Goal: Obtain resource: Obtain resource

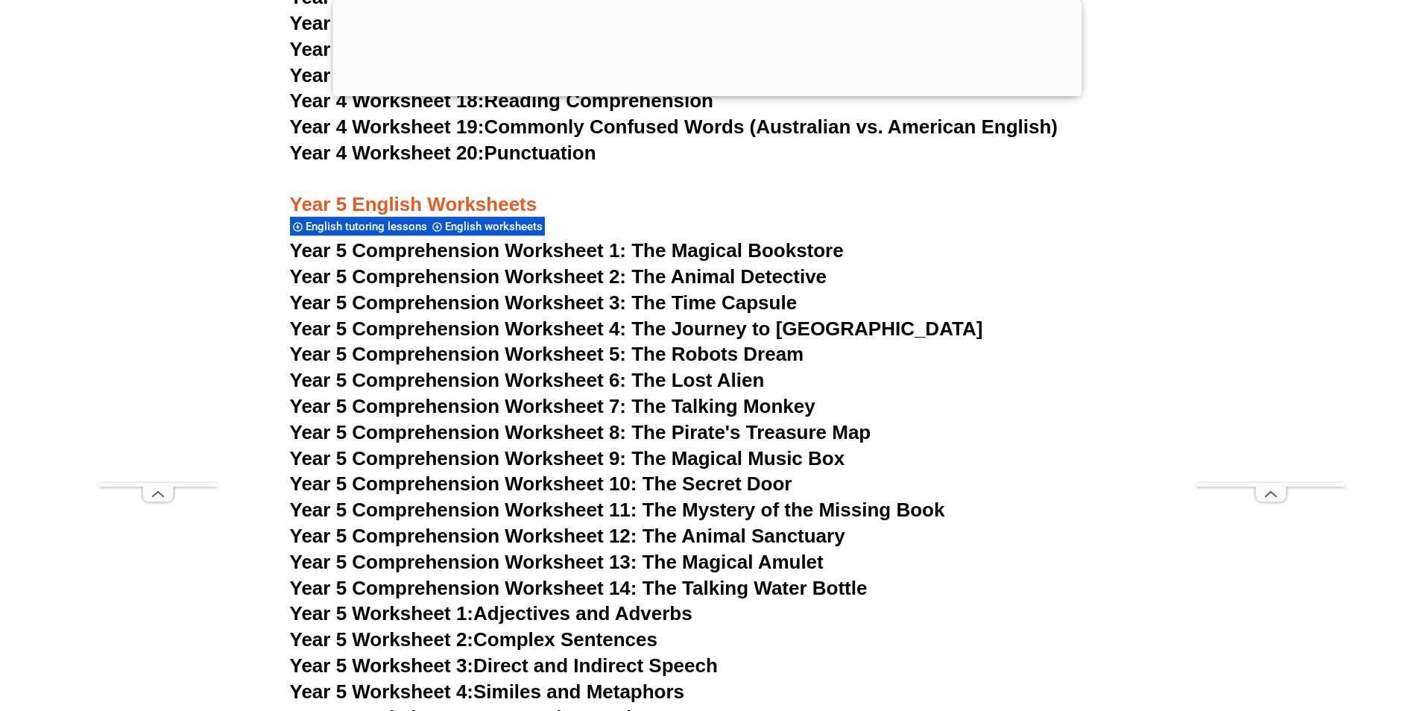
scroll to position [7156, 0]
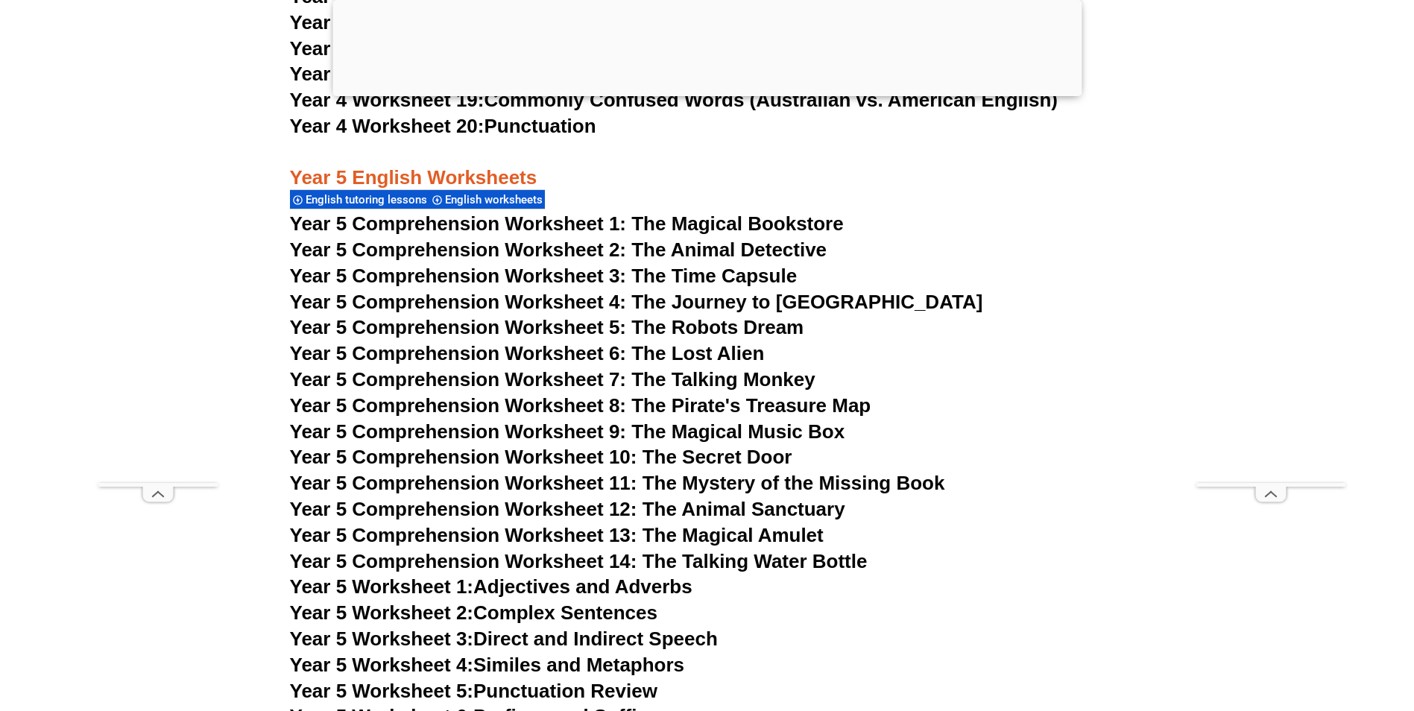
click at [458, 376] on span "Year 5 Comprehension Worksheet 7: The Talking Monkey" at bounding box center [553, 379] width 526 height 22
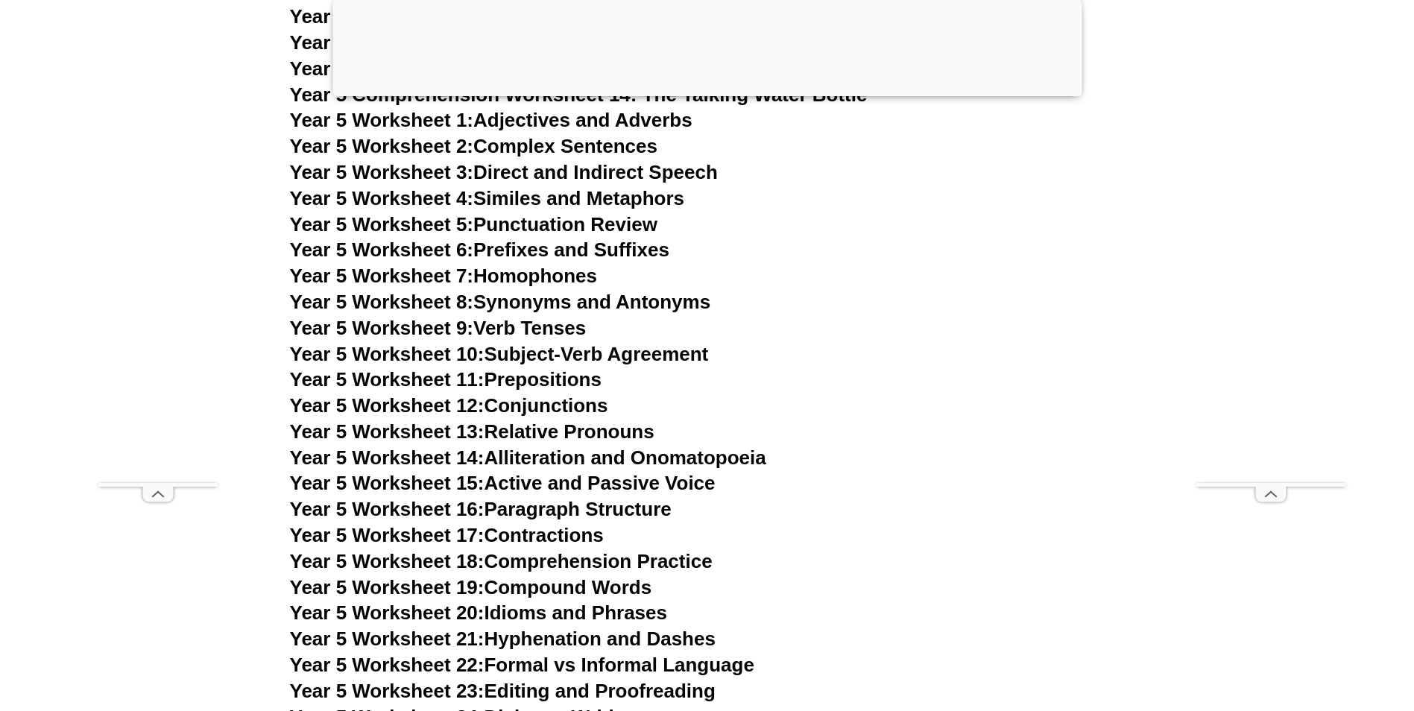
scroll to position [7678, 0]
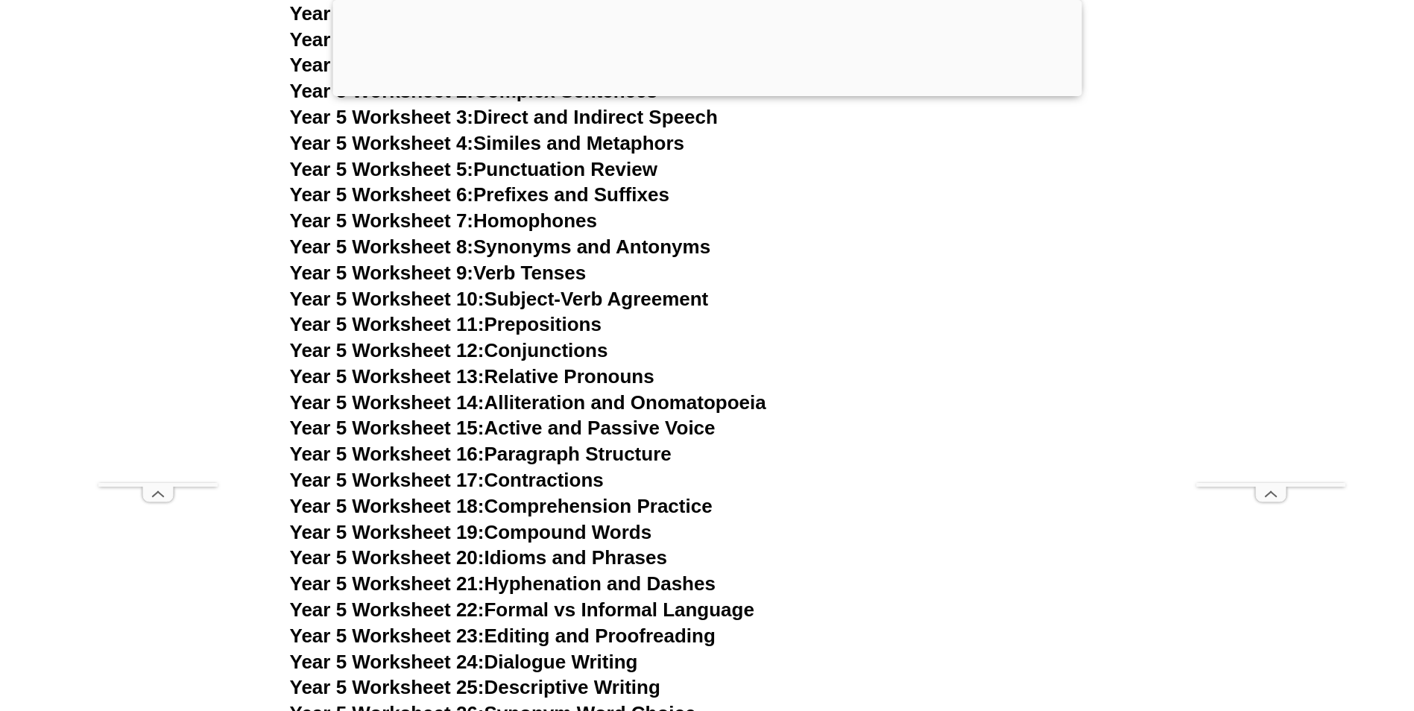
click at [520, 480] on link "Year 5 Worksheet 17: Contractions" at bounding box center [447, 480] width 314 height 22
click at [611, 557] on link "Year 5 Worksheet 20: Idioms and Phrases" at bounding box center [478, 557] width 377 height 22
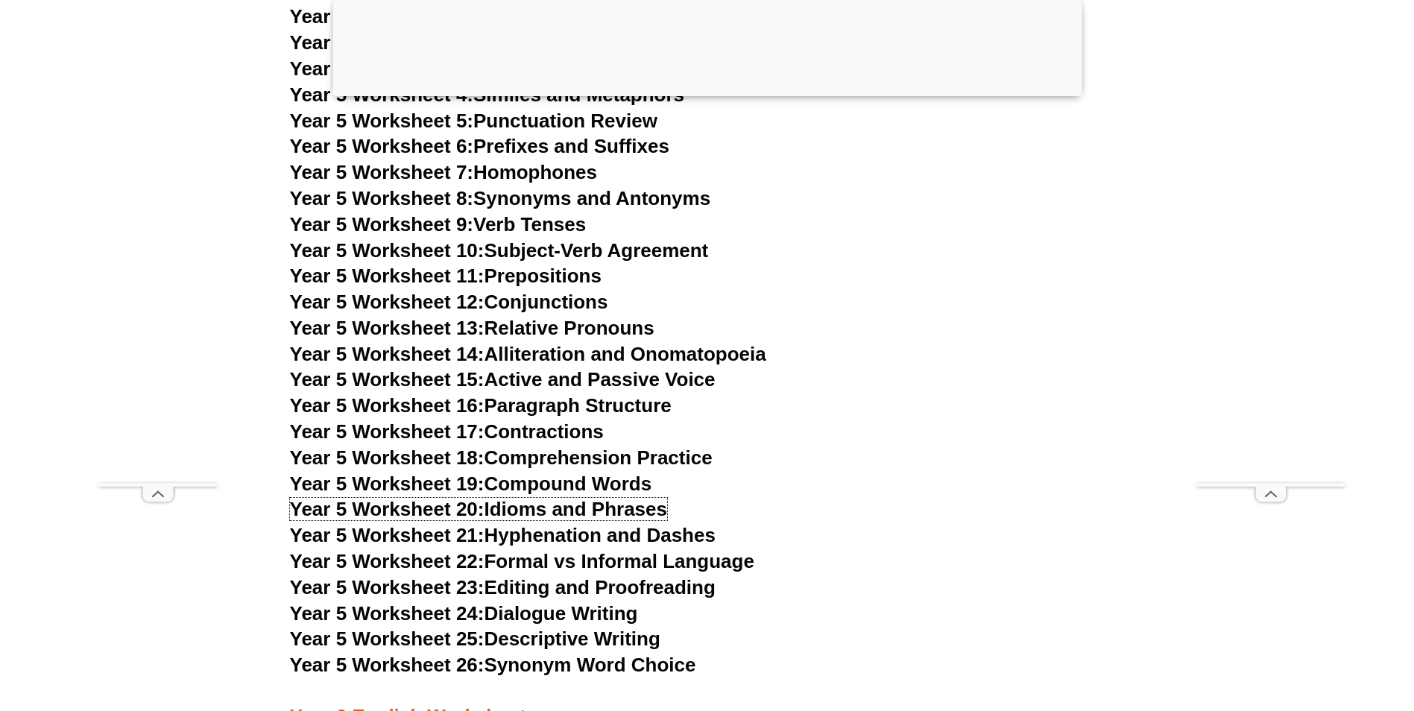
scroll to position [7753, 0]
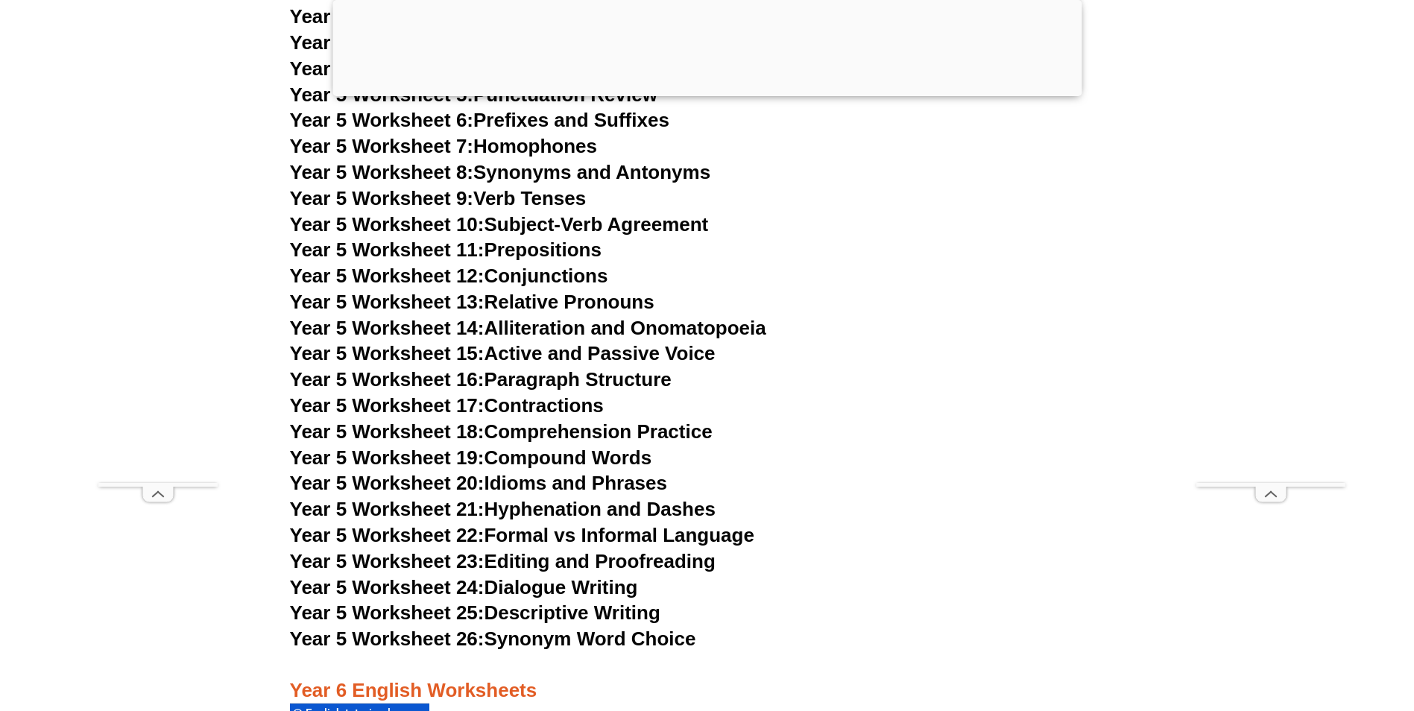
click at [519, 274] on link "Year 5 Worksheet 12: Conjunctions" at bounding box center [449, 276] width 318 height 22
click at [528, 142] on link "Year 5 Worksheet 7: Homophones" at bounding box center [444, 146] width 308 height 22
click at [593, 461] on link "Year 5 Worksheet 19: Compound Words" at bounding box center [471, 458] width 362 height 22
click at [536, 511] on link "Year 5 Worksheet 21: Hyphenation and Dashes" at bounding box center [503, 509] width 426 height 22
click at [602, 566] on link "Year 5 Worksheet 23: Editing and Proofreading" at bounding box center [503, 561] width 426 height 22
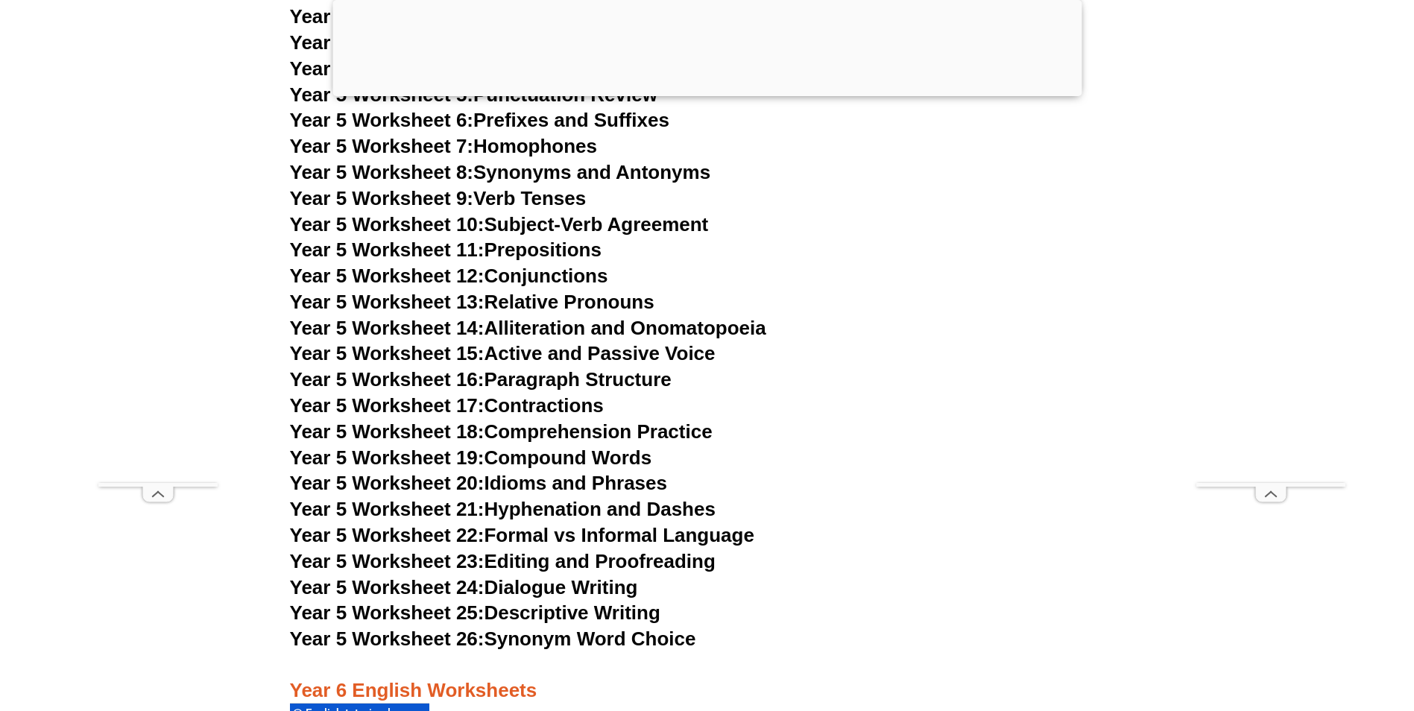
click at [560, 642] on link "Year 5 Worksheet 26: Synonym Word Choice" at bounding box center [493, 639] width 406 height 22
click at [578, 322] on link "Year 5 Worksheet 14: Alliteration and Onomatopoeia" at bounding box center [528, 328] width 476 height 22
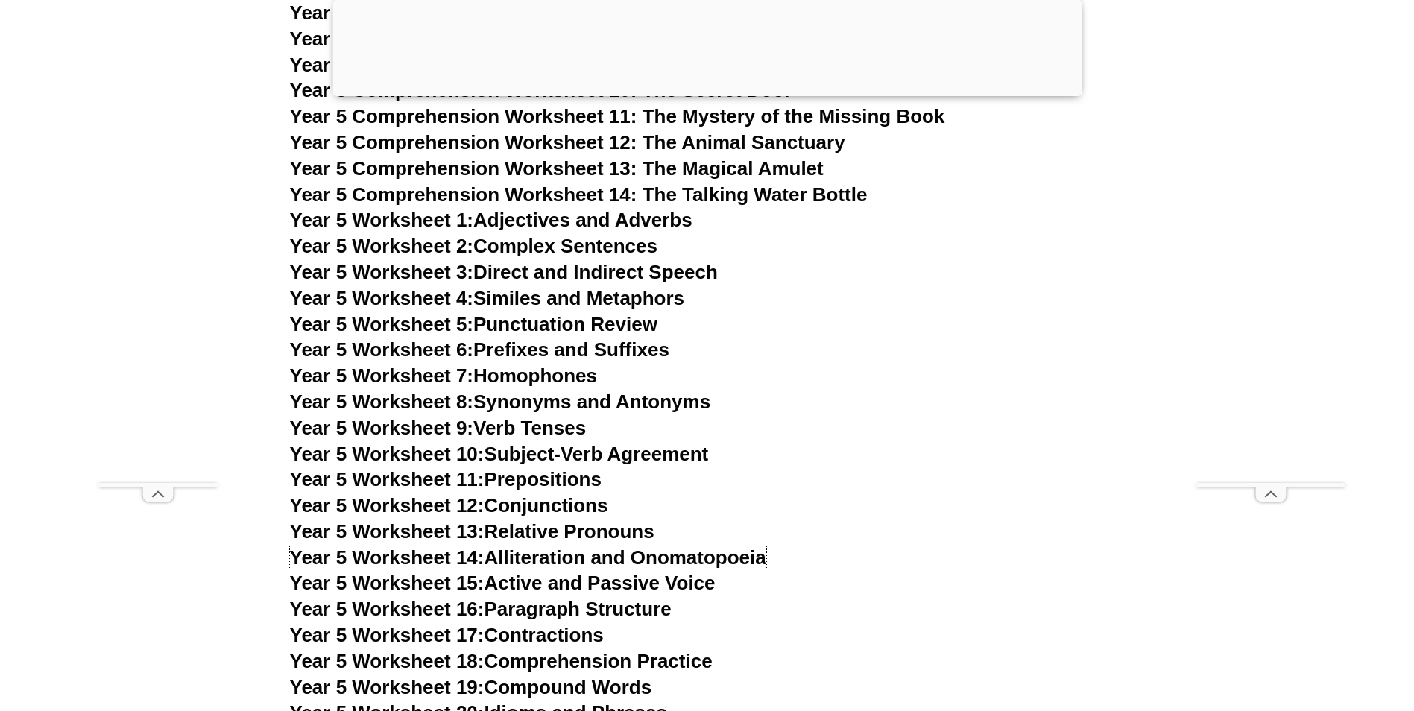
scroll to position [7604, 0]
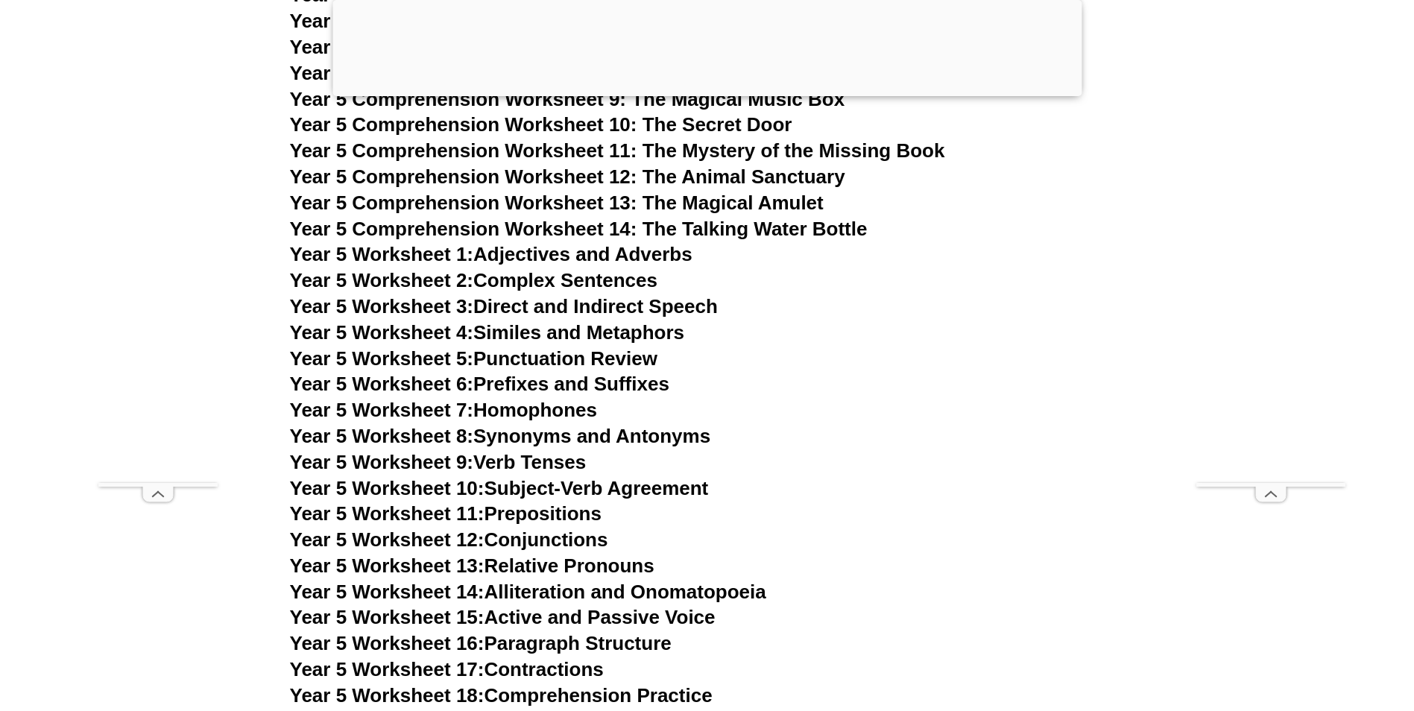
click at [543, 379] on link "Year 5 Worksheet 6: Prefixes and Suffixes" at bounding box center [479, 384] width 379 height 22
click at [537, 334] on link "Year 5 Worksheet 4: Similes and Metaphors" at bounding box center [487, 332] width 395 height 22
click at [530, 435] on link "Year 5 Worksheet 8: Synonyms and Antonyms" at bounding box center [500, 436] width 421 height 22
click at [548, 461] on link "Year 5 Worksheet 9: Verb Tenses" at bounding box center [438, 462] width 297 height 22
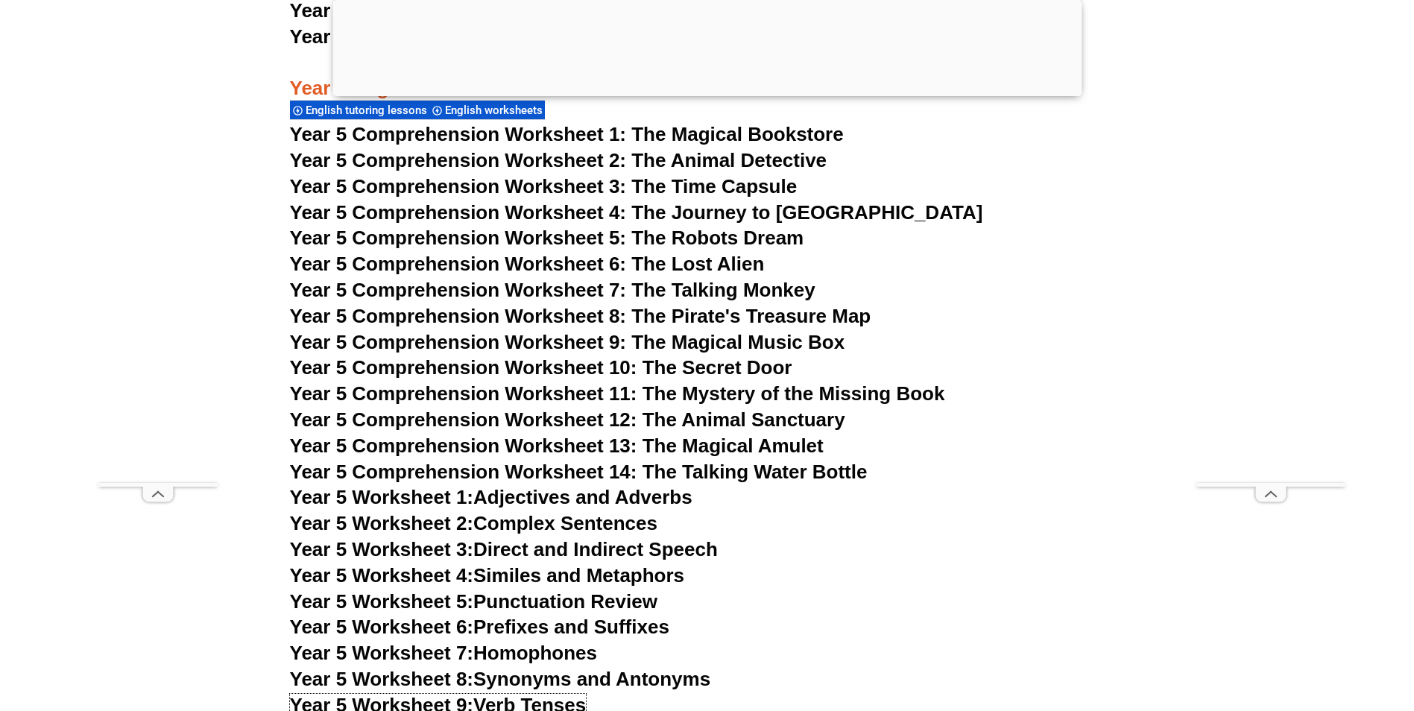
scroll to position [7305, 0]
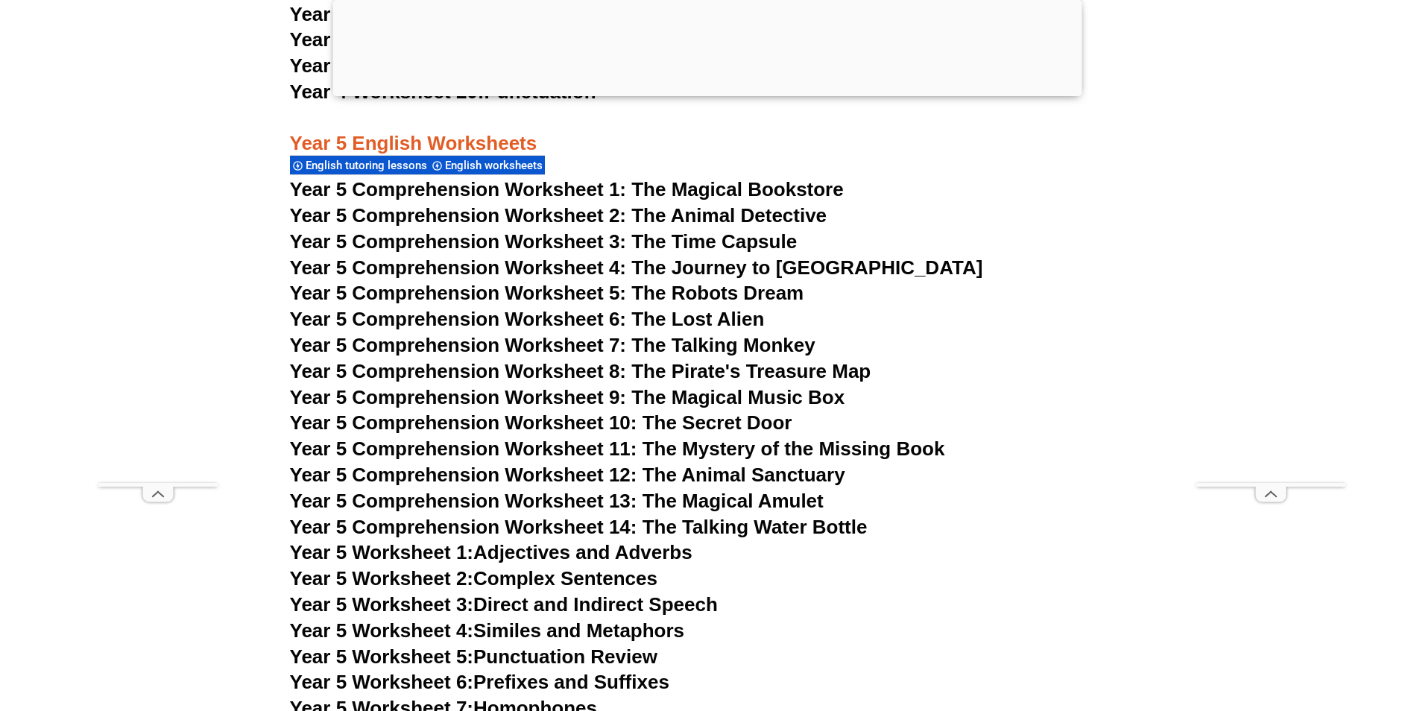
click at [748, 526] on span "Year 5 Comprehension Worksheet 14: The Talking Water Bottle" at bounding box center [579, 527] width 578 height 22
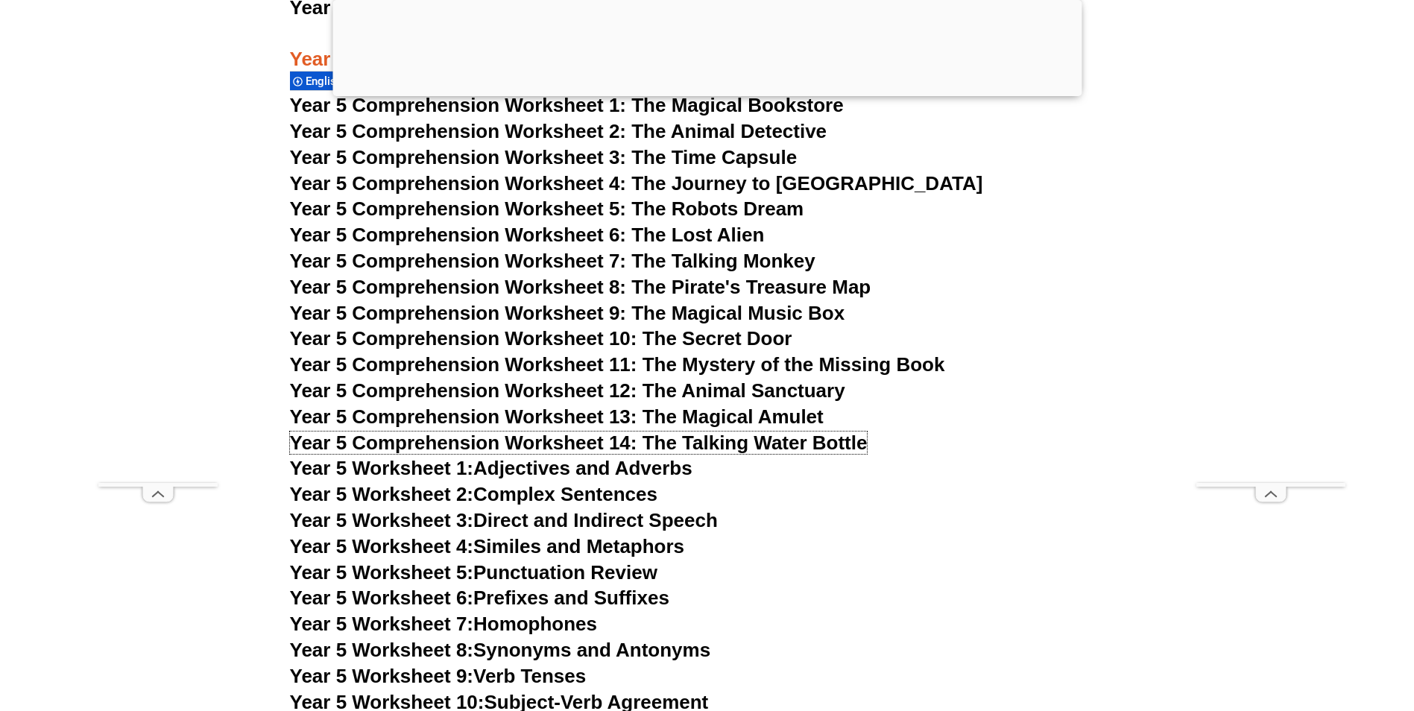
scroll to position [7604, 0]
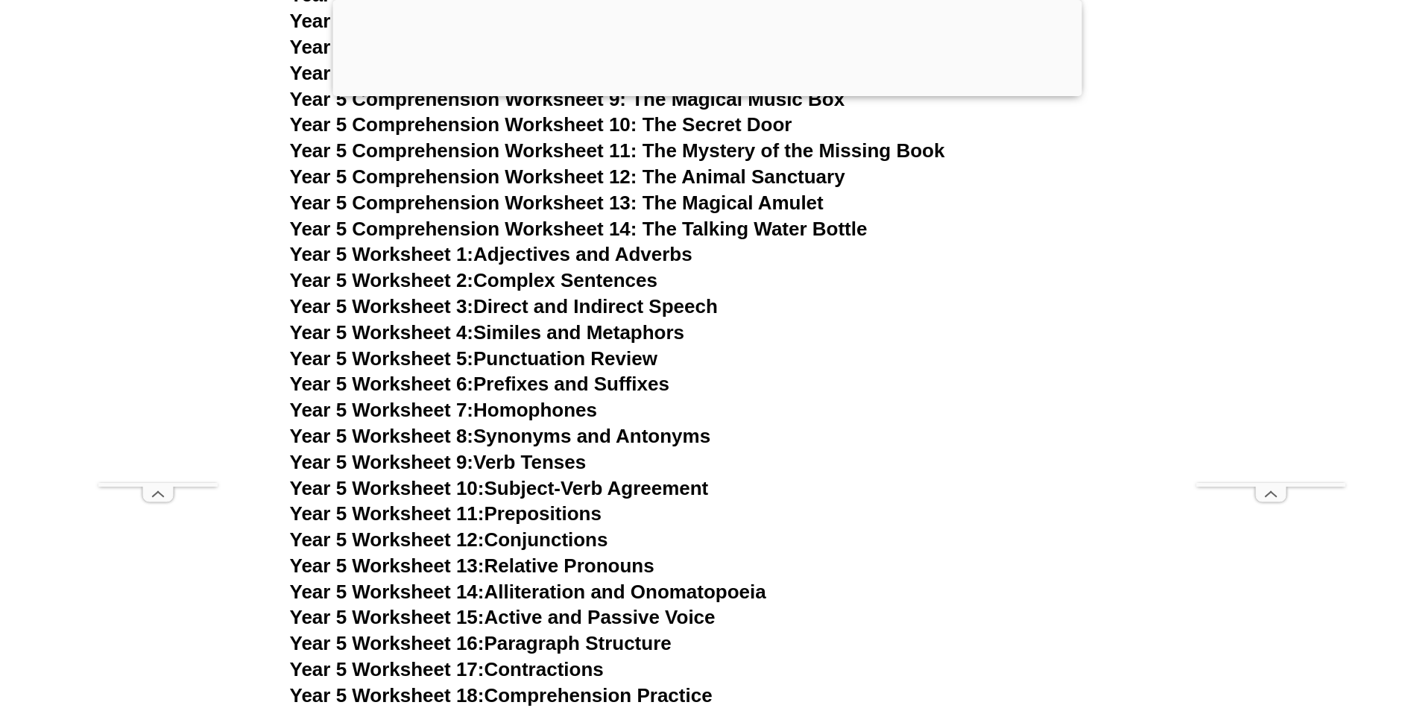
click at [520, 616] on link "Year 5 Worksheet 15: Active and Passive Voice" at bounding box center [503, 617] width 426 height 22
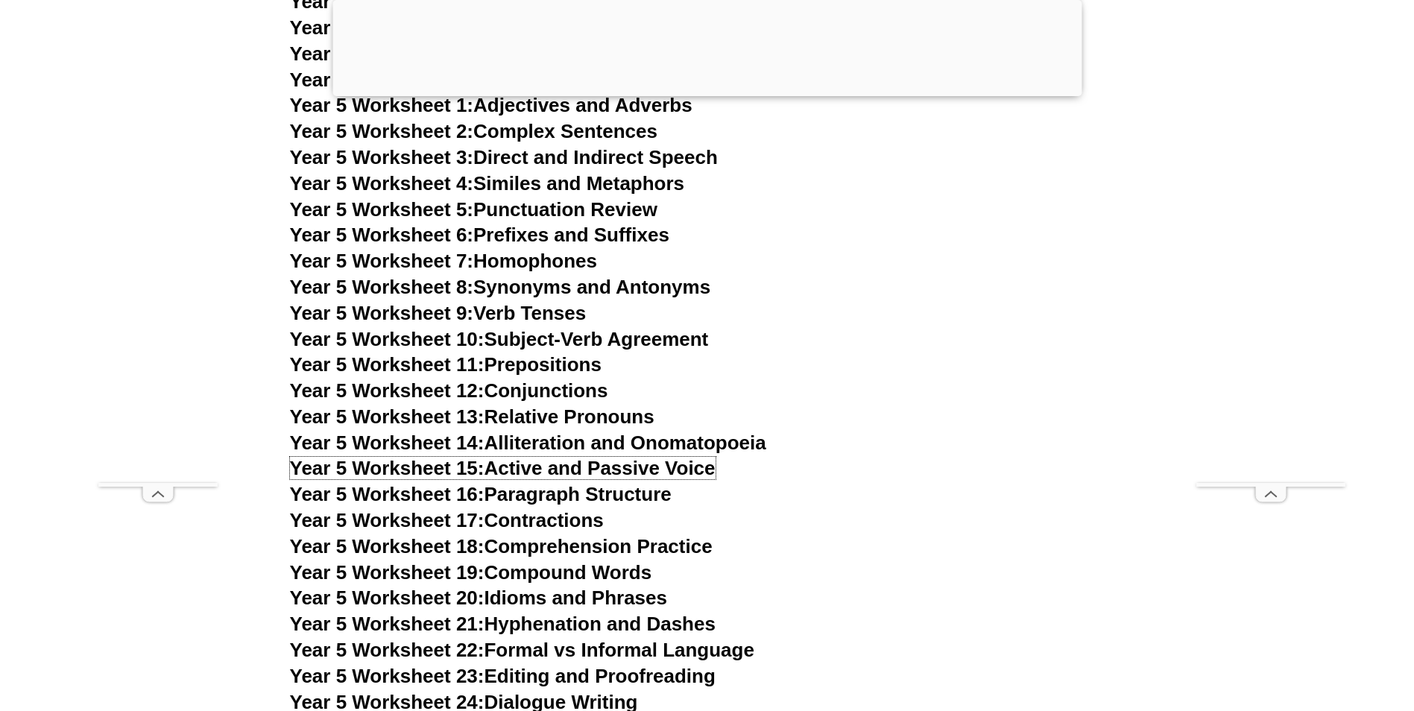
scroll to position [7827, 0]
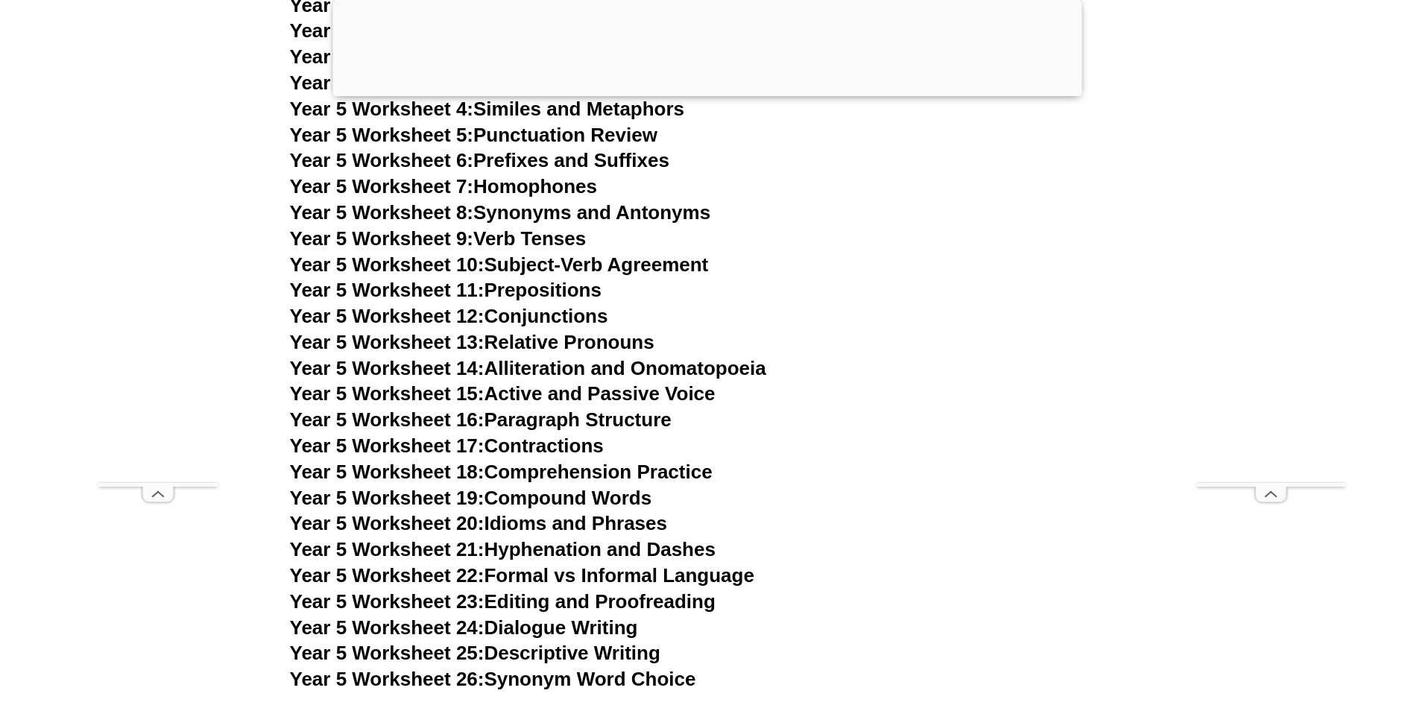
click at [652, 578] on link "Year 5 Worksheet 22: Formal vs Informal Language" at bounding box center [522, 575] width 464 height 22
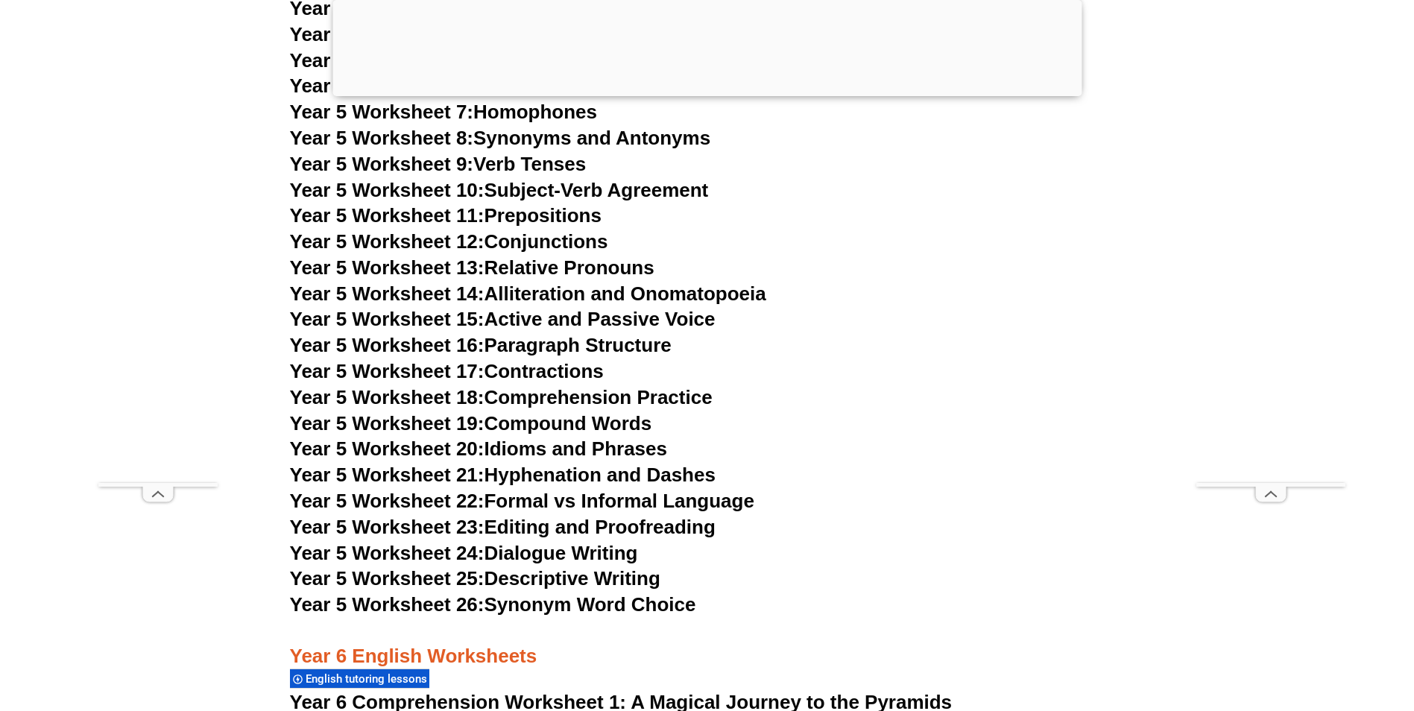
click at [581, 403] on link "Year 5 Worksheet 18: Comprehension Practice" at bounding box center [501, 397] width 423 height 22
click at [528, 265] on link "Year 5 Worksheet 13: Relative Pronouns" at bounding box center [472, 267] width 365 height 22
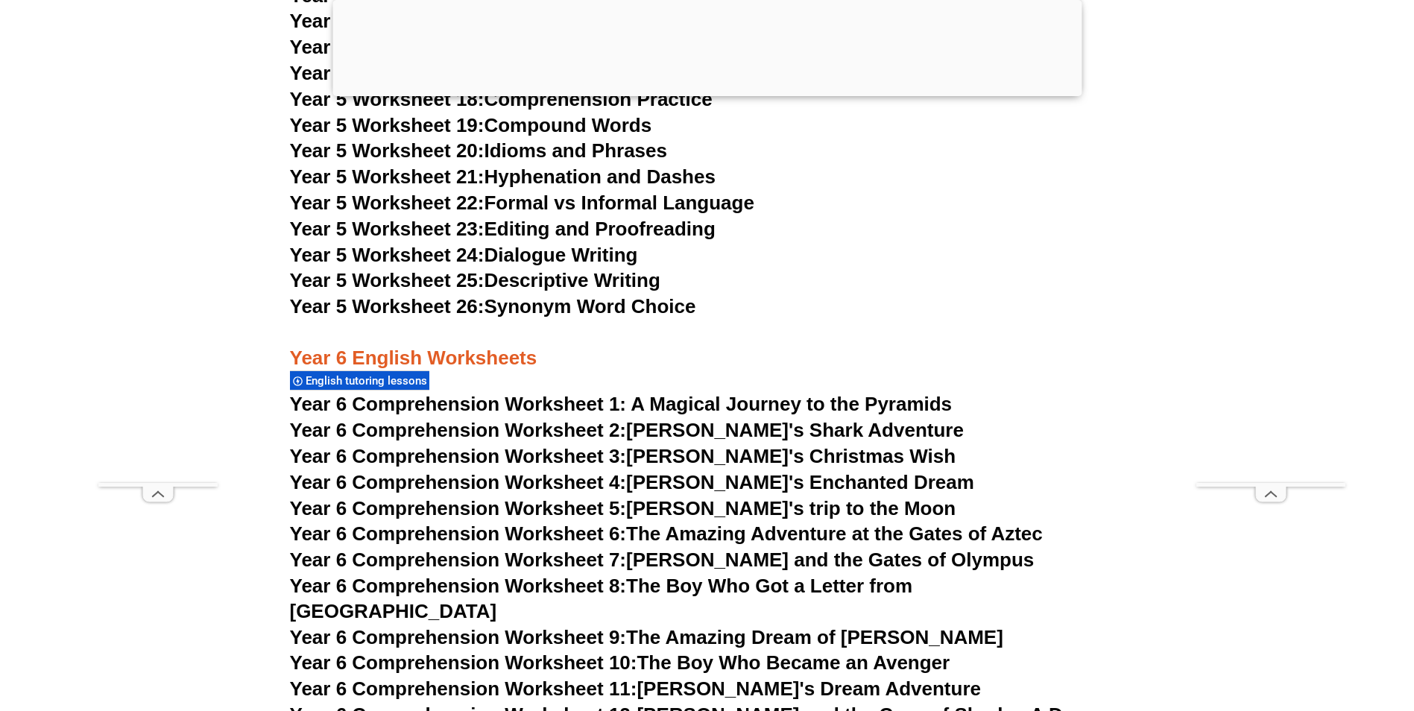
scroll to position [8498, 0]
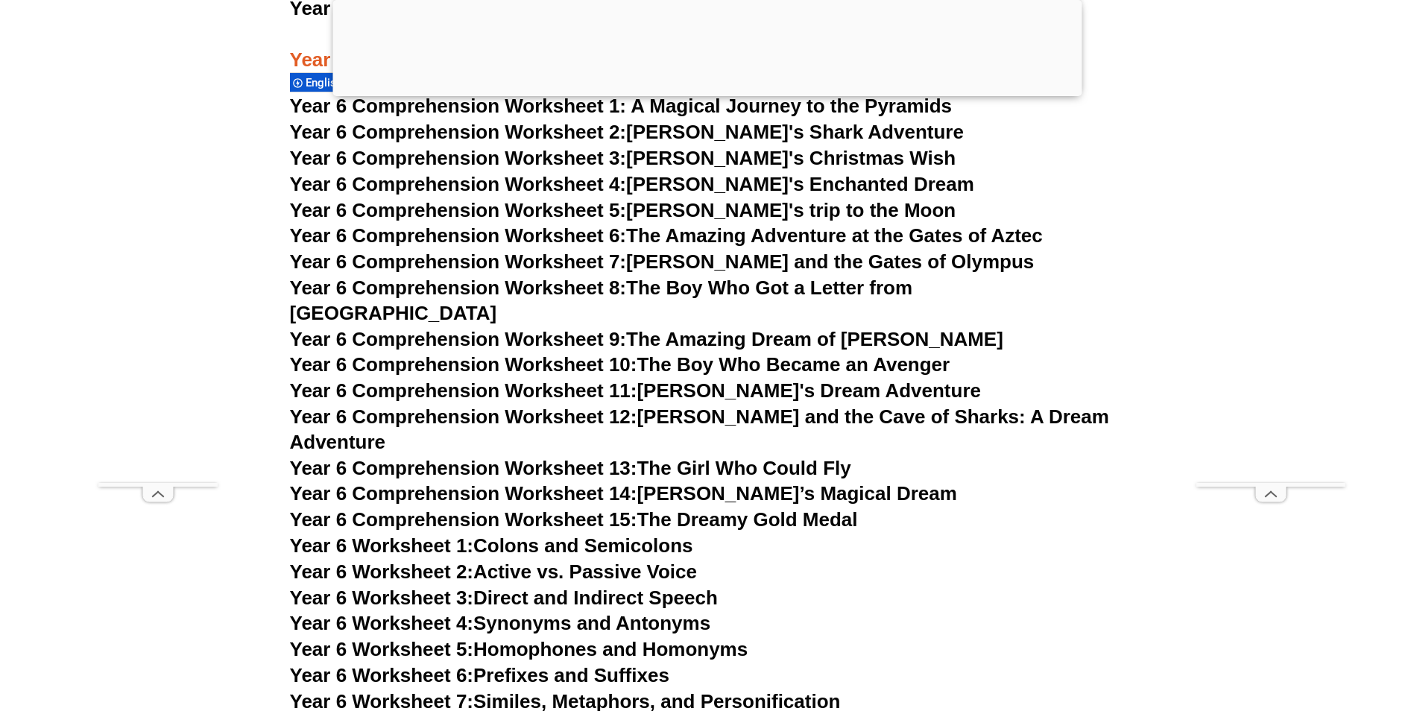
click at [594, 587] on link "Year 6 Worksheet 3: Direct and Indirect Speech" at bounding box center [504, 598] width 428 height 22
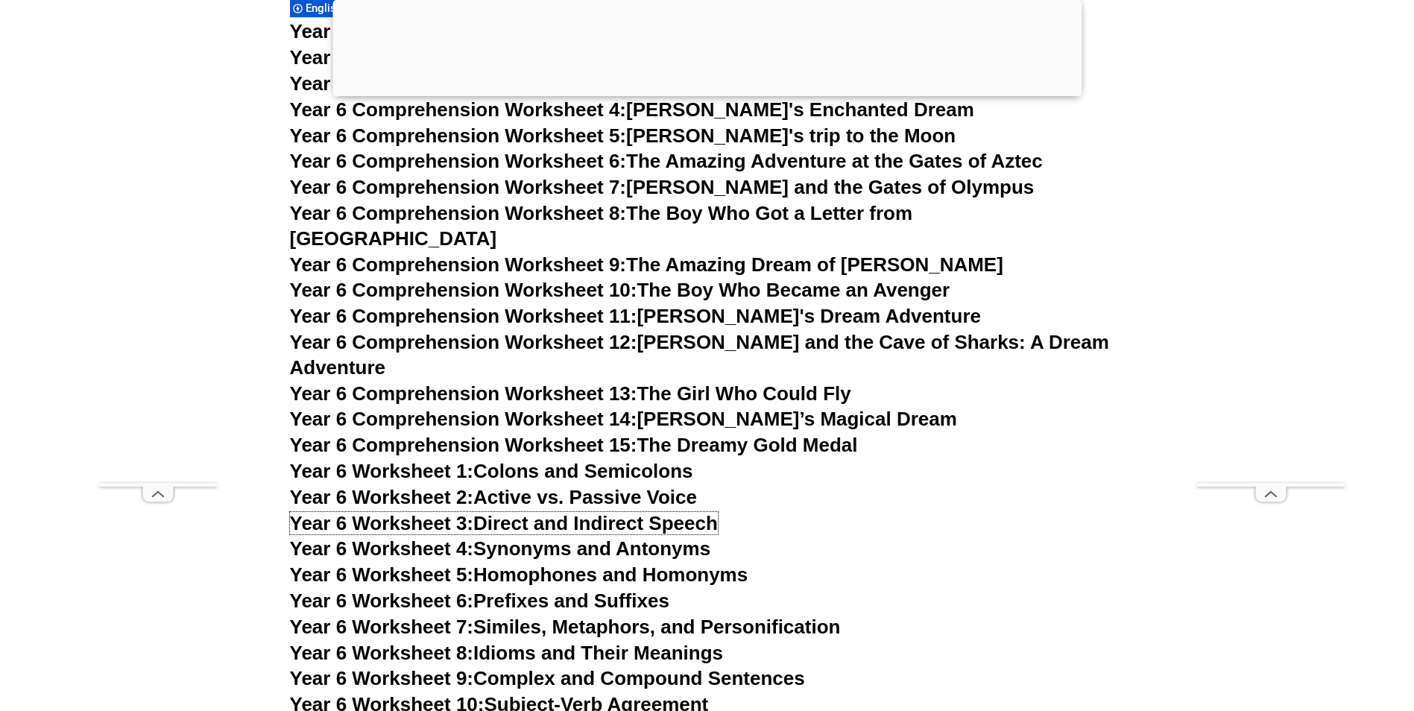
scroll to position [8647, 0]
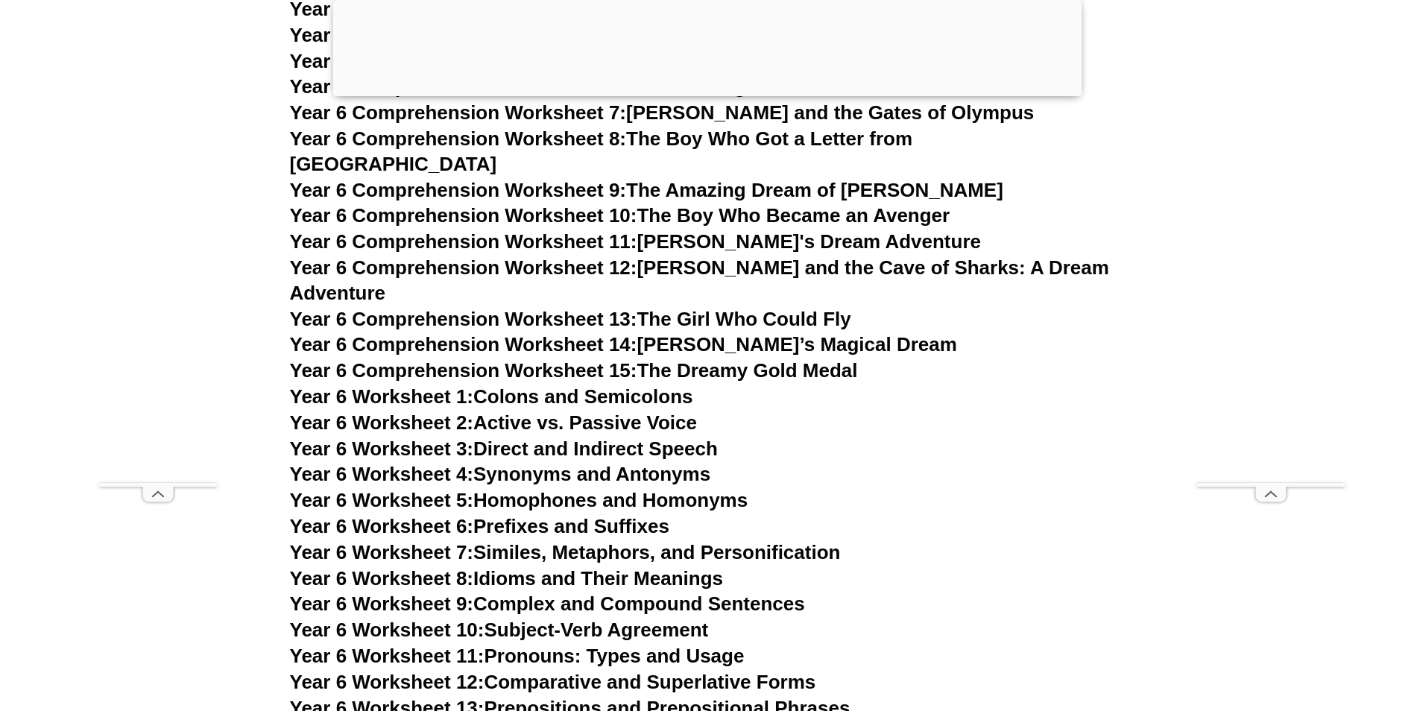
click at [691, 489] on link "Year 6 Worksheet 5: Homophones and Homonyms" at bounding box center [519, 500] width 458 height 22
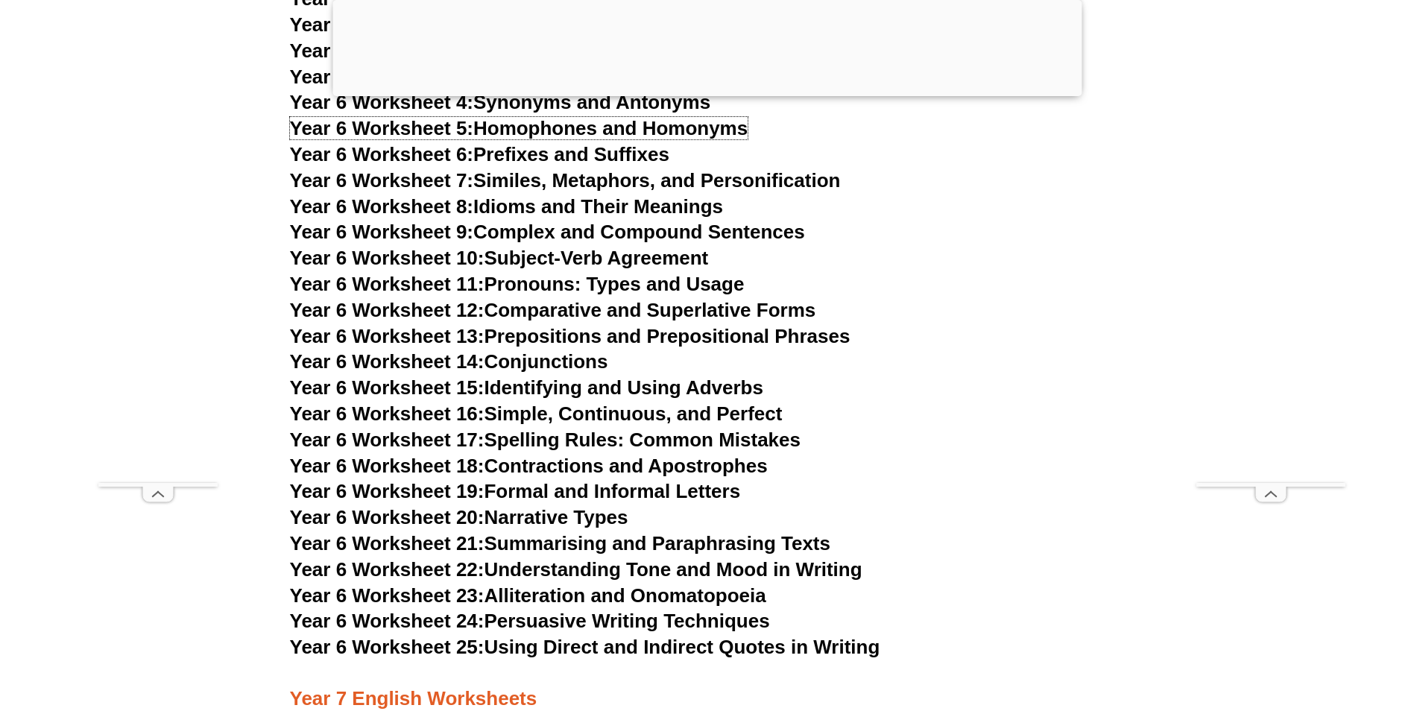
scroll to position [9020, 0]
click at [599, 454] on link "Year 6 Worksheet 18: Contractions and Apostrophes" at bounding box center [529, 465] width 478 height 22
click at [524, 428] on link "Year 6 Worksheet 17: Spelling Rules: Common Mistakes" at bounding box center [545, 439] width 511 height 22
